Goal: Task Accomplishment & Management: Manage account settings

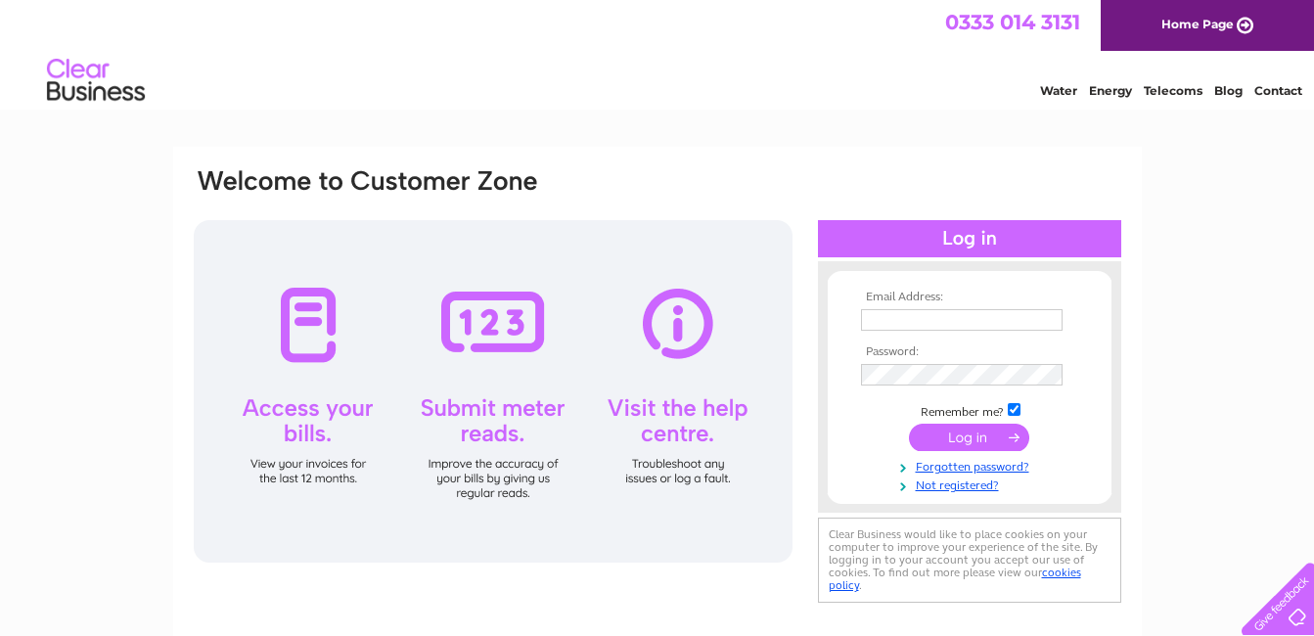
type input "[EMAIL_ADDRESS][DOMAIN_NAME]"
click at [953, 434] on input "submit" at bounding box center [969, 437] width 120 height 27
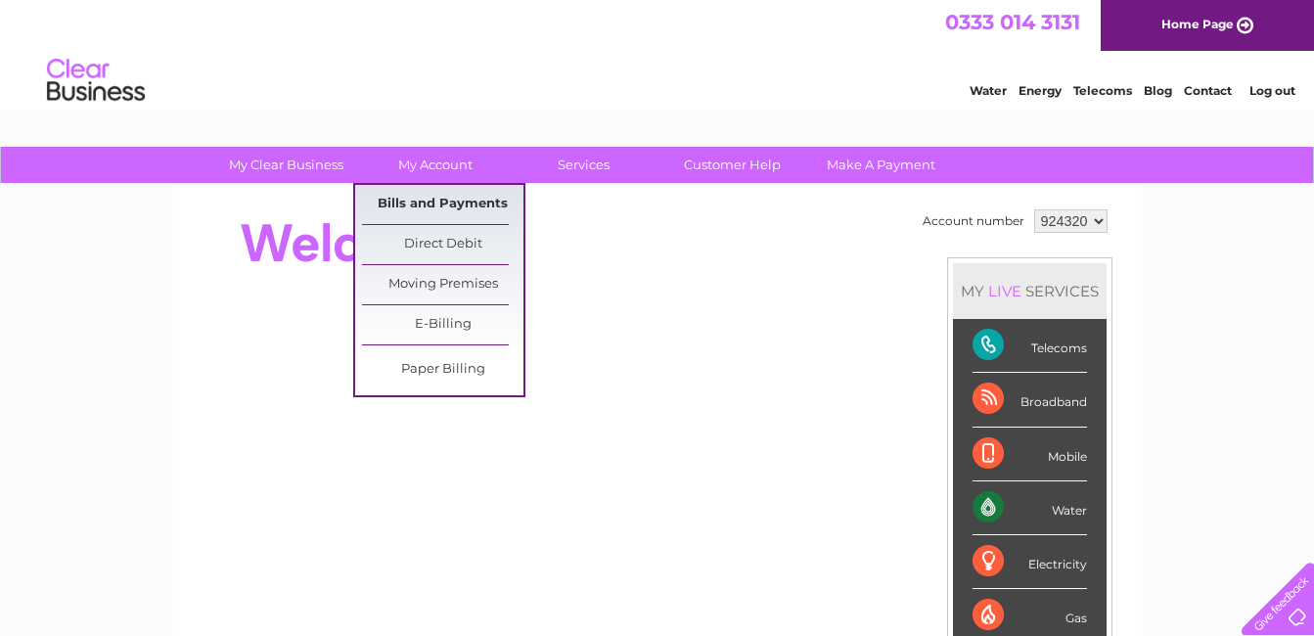
click at [442, 203] on link "Bills and Payments" at bounding box center [442, 204] width 161 height 39
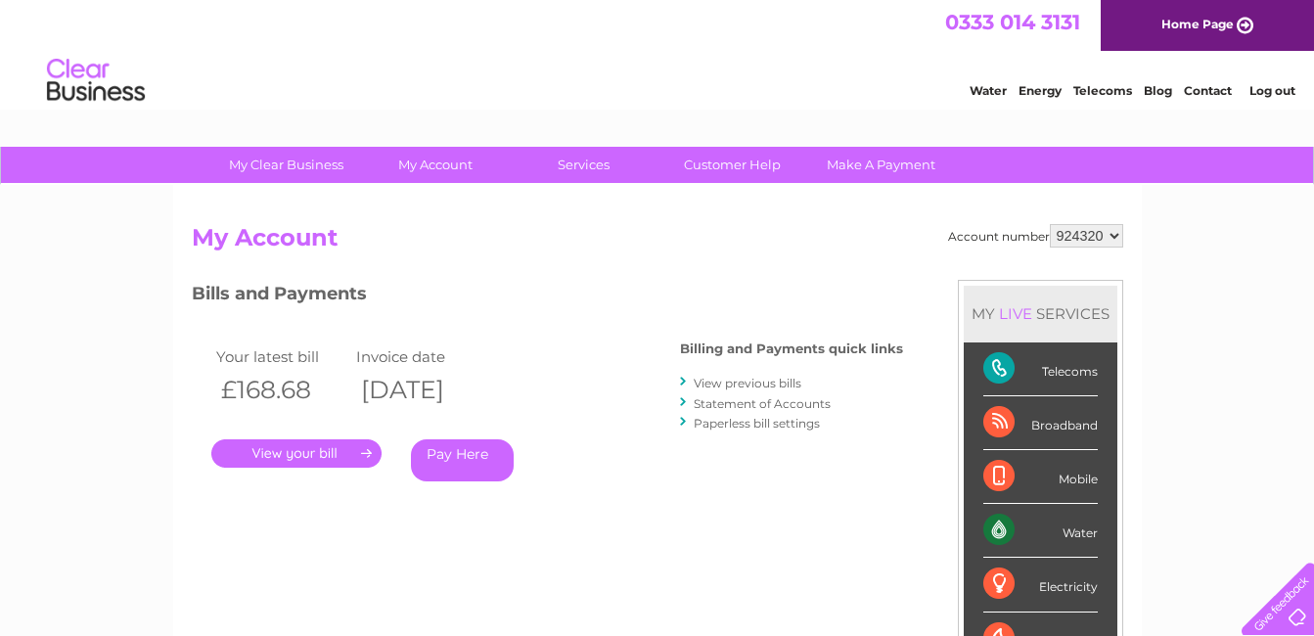
click at [344, 453] on link "." at bounding box center [296, 453] width 170 height 28
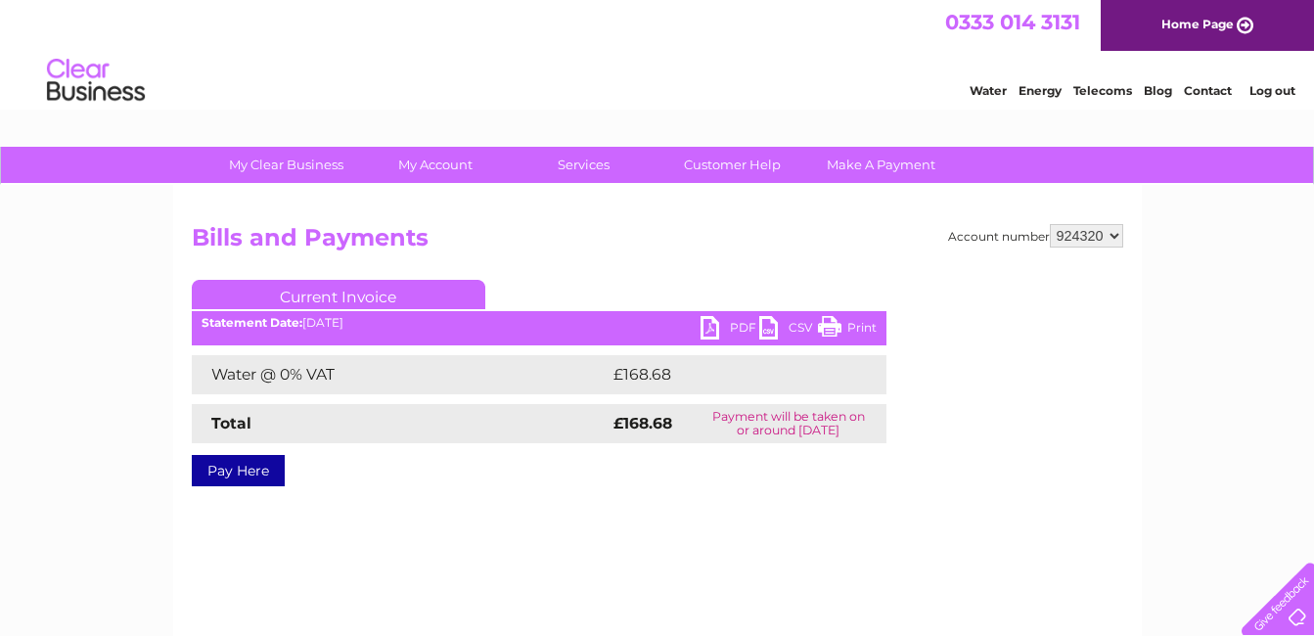
click at [722, 326] on link "PDF" at bounding box center [730, 330] width 59 height 28
